Goal: Information Seeking & Learning: Learn about a topic

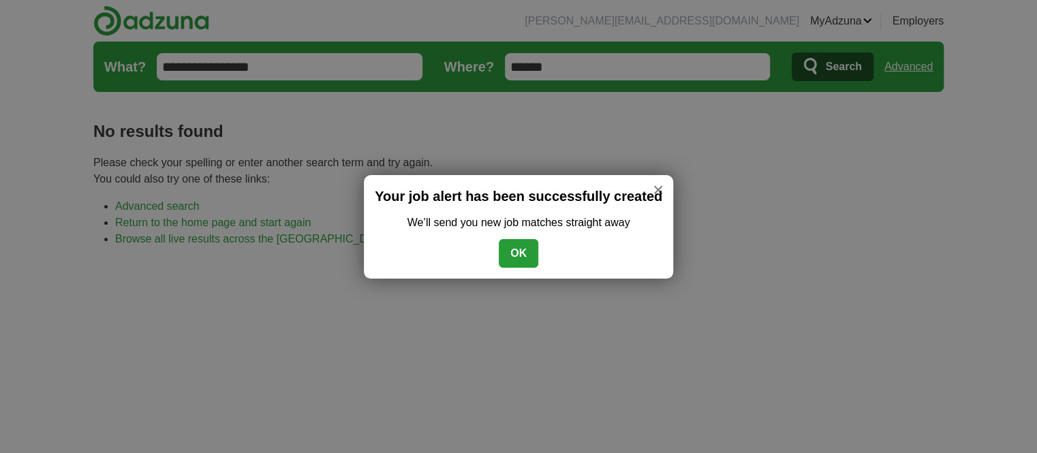
click at [530, 246] on button "OK" at bounding box center [519, 253] width 40 height 29
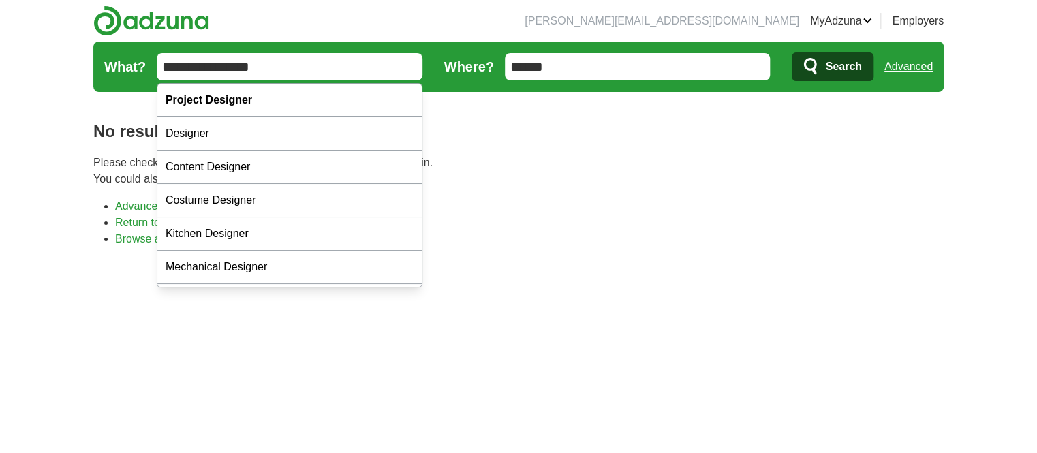
drag, startPoint x: 278, startPoint y: 74, endPoint x: 217, endPoint y: 78, distance: 61.5
click at [217, 78] on input "**********" at bounding box center [290, 66] width 266 height 27
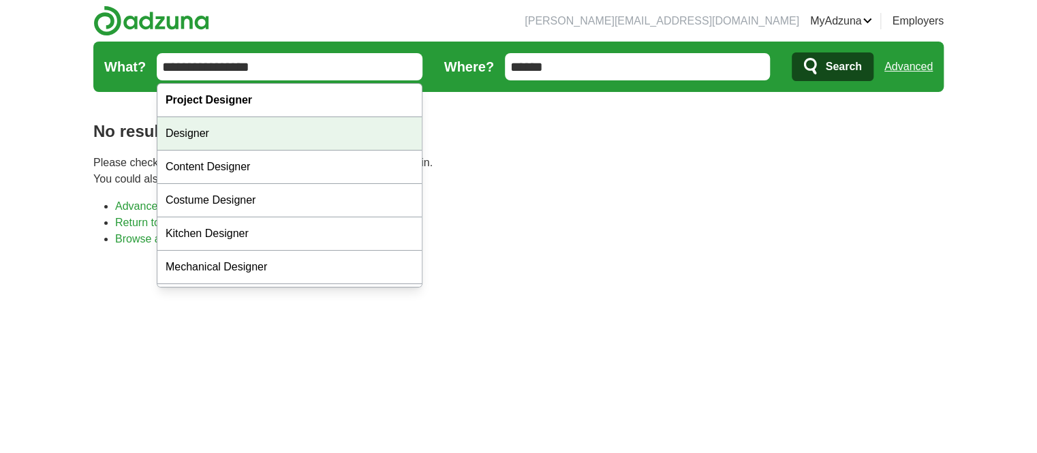
click at [223, 127] on div "Designer" at bounding box center [289, 133] width 264 height 33
type input "********"
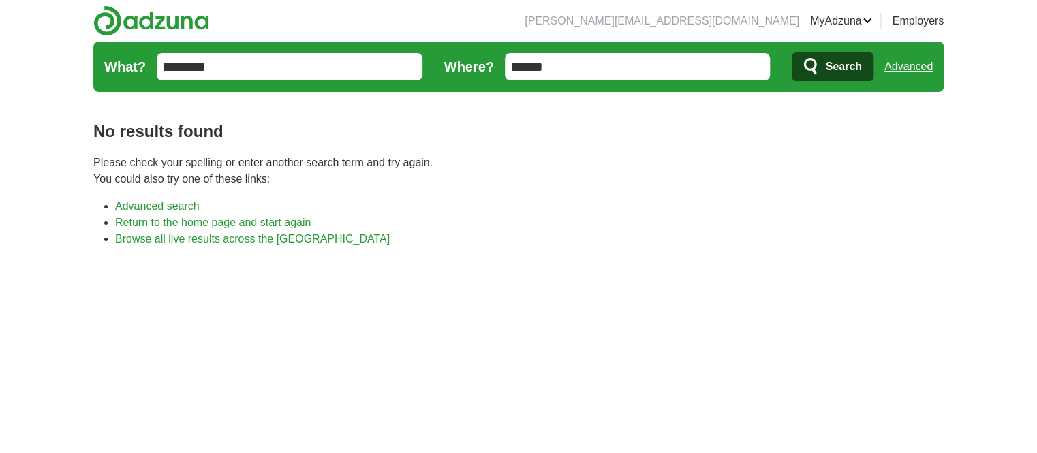
click at [860, 63] on span "Search" at bounding box center [843, 66] width 36 height 27
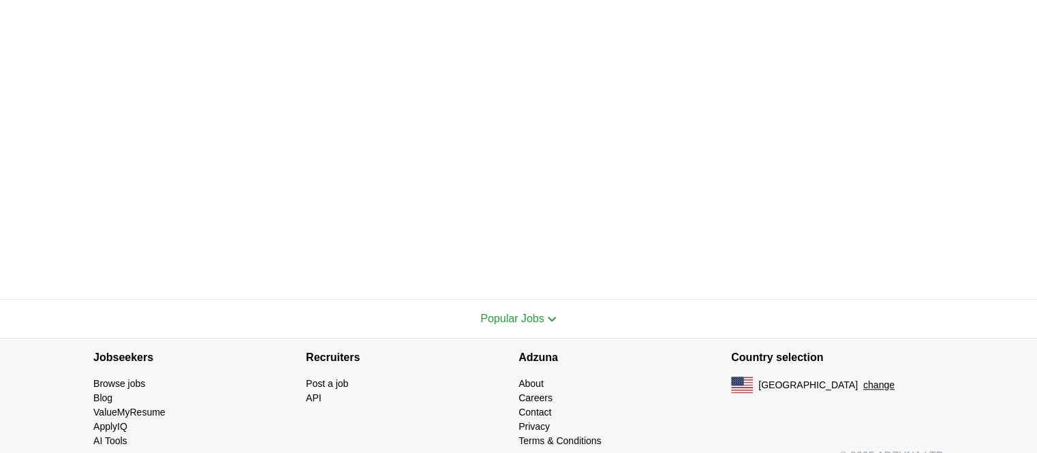
scroll to position [483, 0]
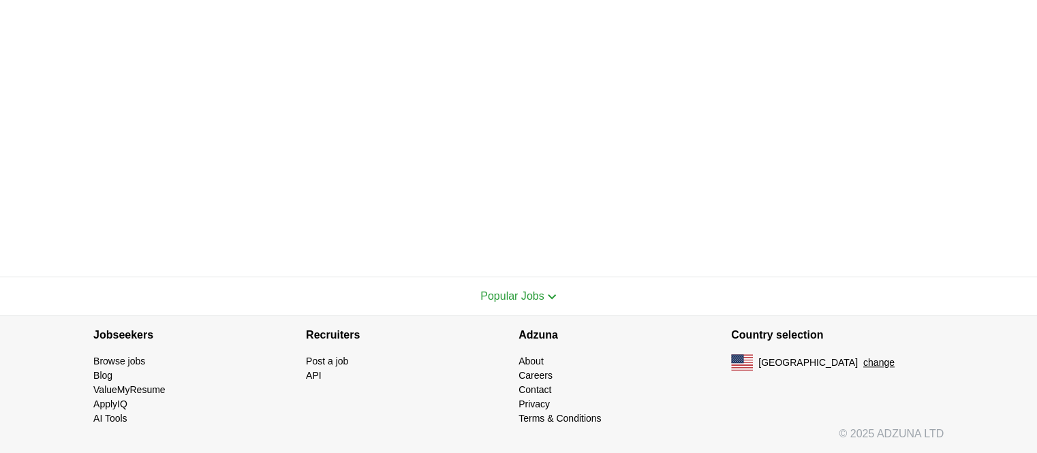
click at [135, 361] on link "Browse jobs" at bounding box center [119, 361] width 52 height 11
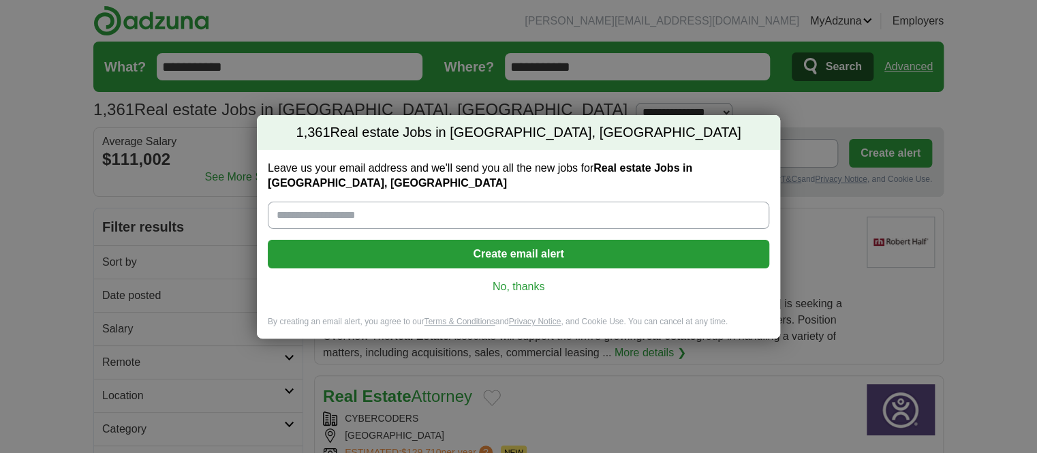
click at [519, 279] on link "No, thanks" at bounding box center [519, 286] width 480 height 15
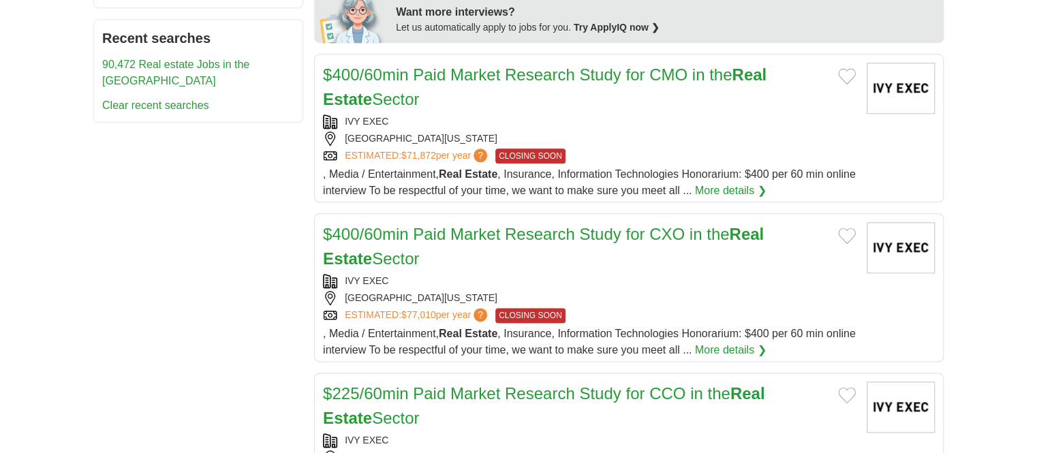
scroll to position [720, 0]
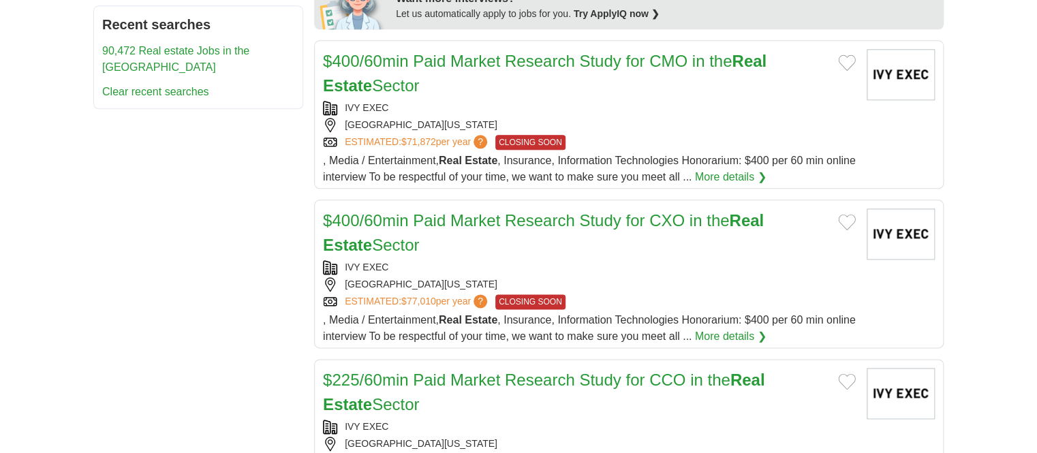
click at [665, 219] on link "$400/60min Paid Market Research Study for CXO in the Real Estate Sector" at bounding box center [543, 232] width 441 height 43
